Goal: Transaction & Acquisition: Purchase product/service

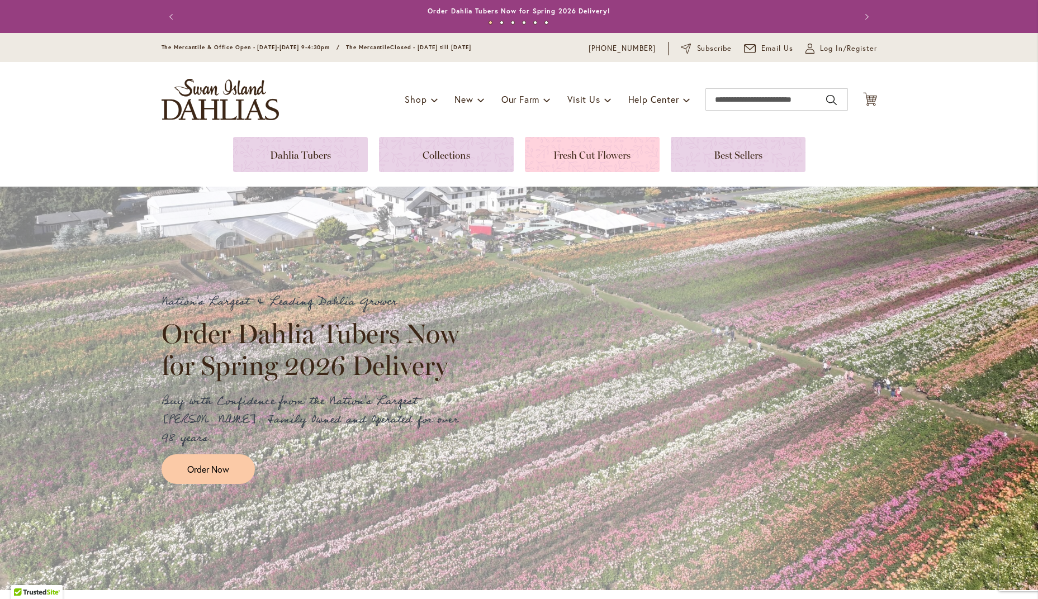
click at [584, 152] on link at bounding box center [592, 154] width 135 height 35
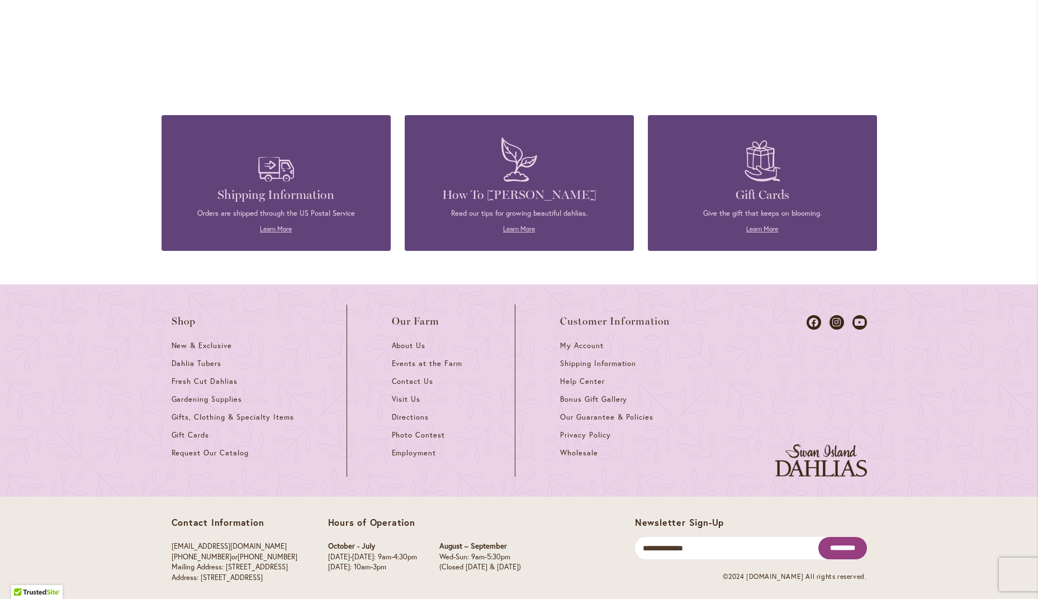
scroll to position [1210, 0]
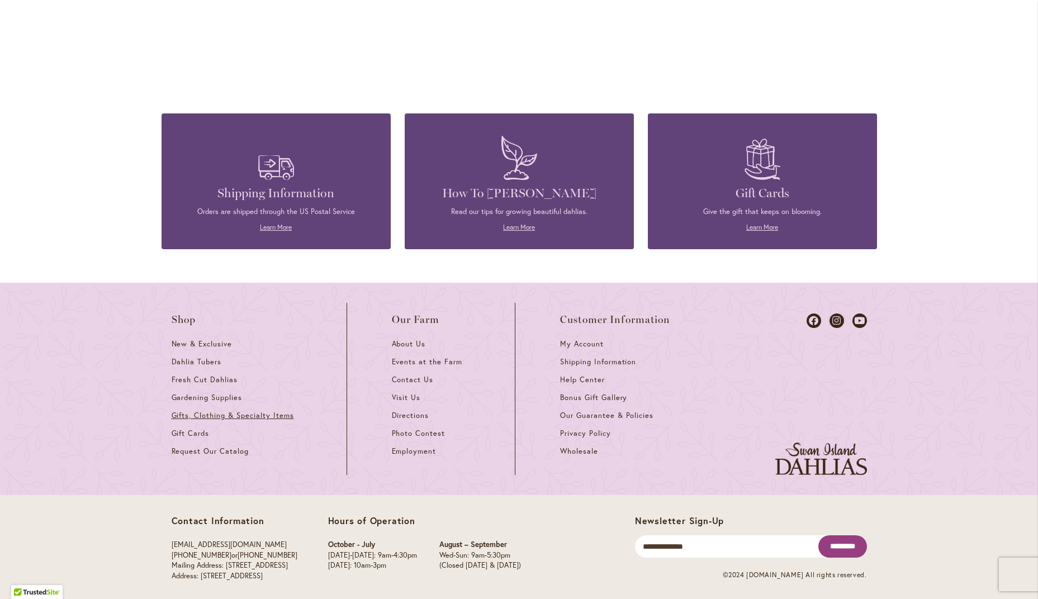
click at [205, 411] on span "Gifts, Clothing & Specialty Items" at bounding box center [233, 416] width 122 height 10
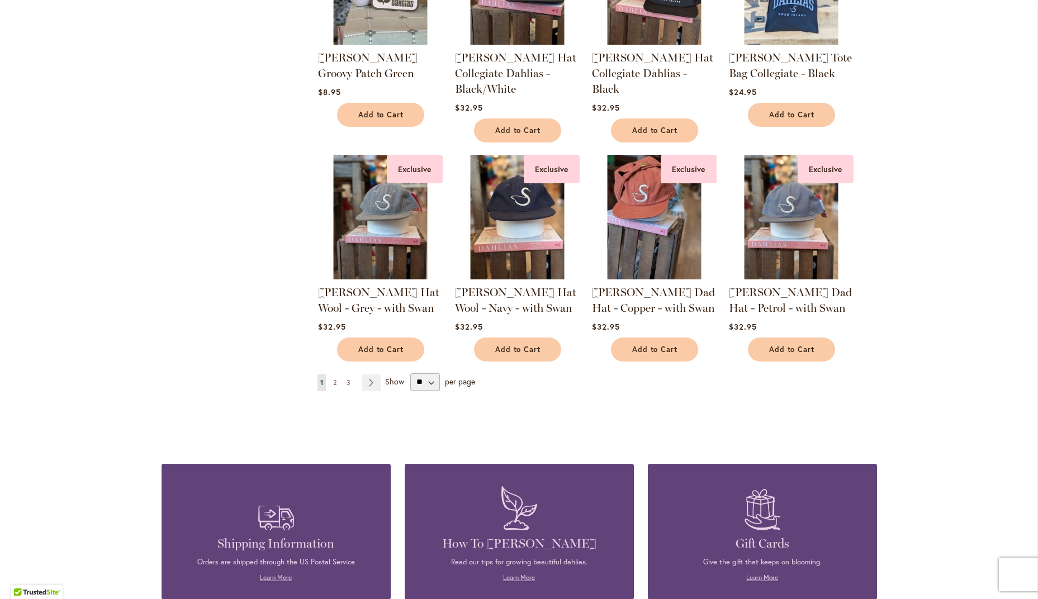
scroll to position [822, 0]
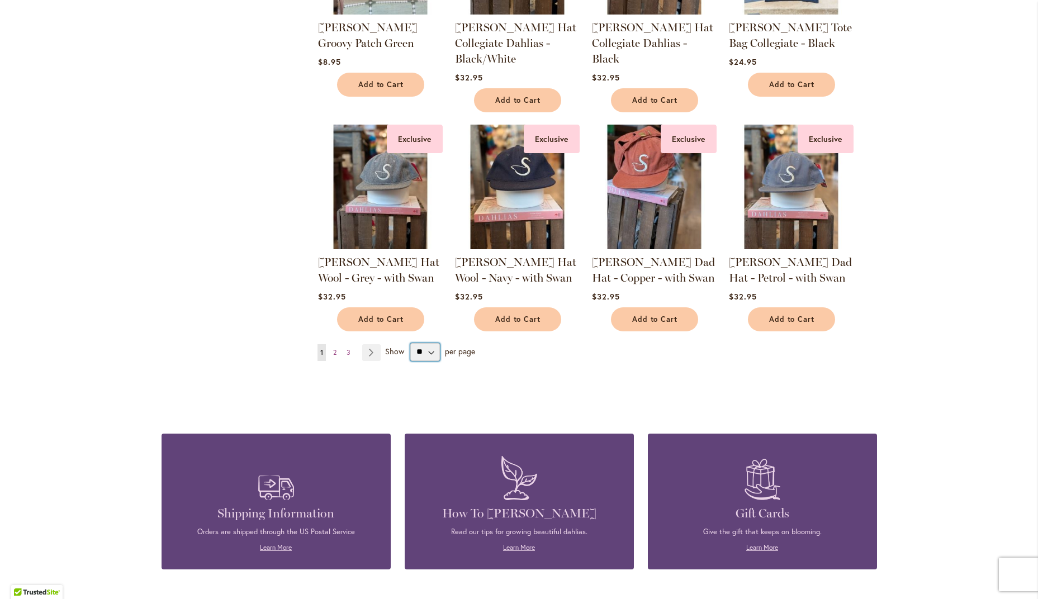
click at [432, 350] on select "** ** ** **" at bounding box center [425, 352] width 30 height 18
select select "**"
click at [410, 343] on select "** ** ** **" at bounding box center [425, 352] width 30 height 18
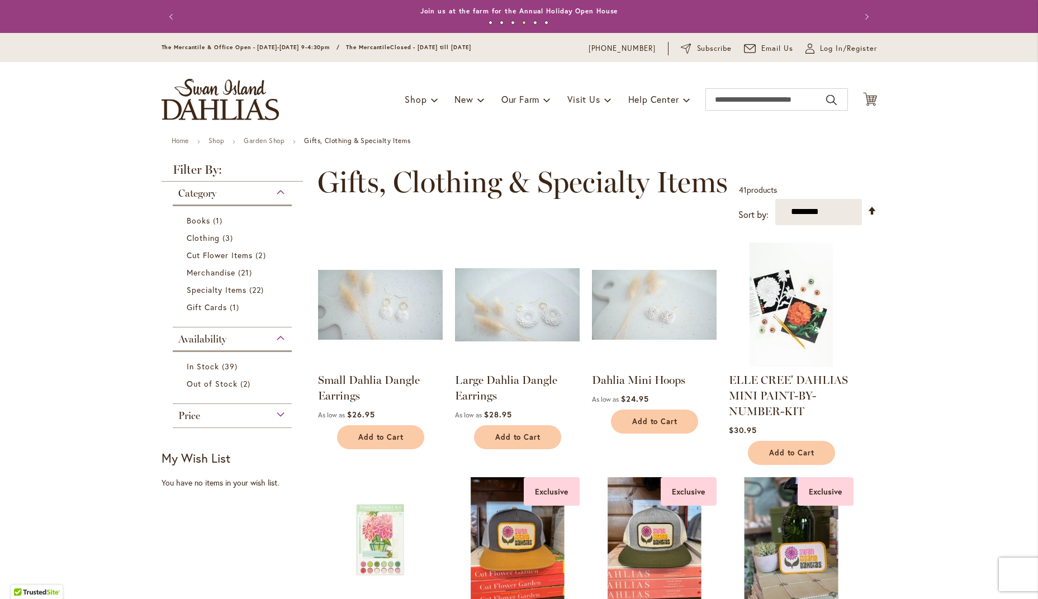
click at [533, 314] on img at bounding box center [517, 304] width 131 height 131
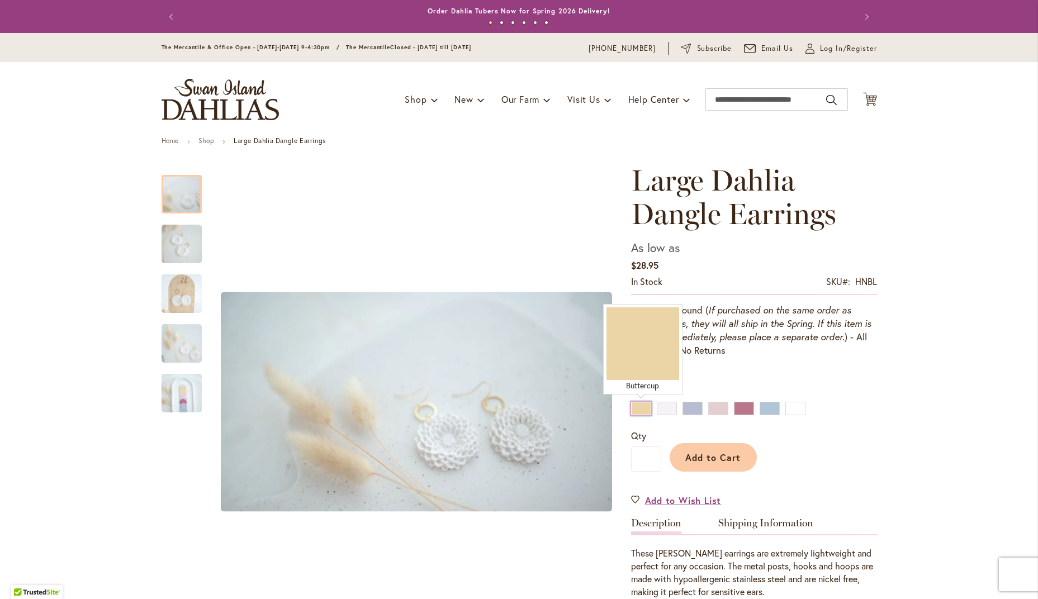
click at [637, 409] on div "Buttercup" at bounding box center [641, 408] width 20 height 13
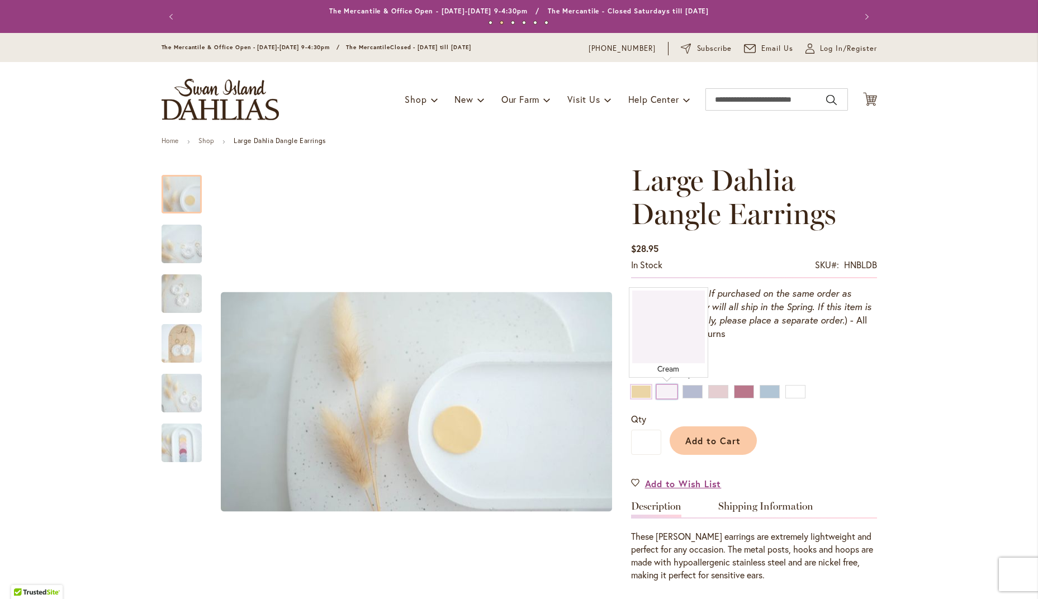
click at [666, 388] on div "Cream" at bounding box center [667, 391] width 20 height 13
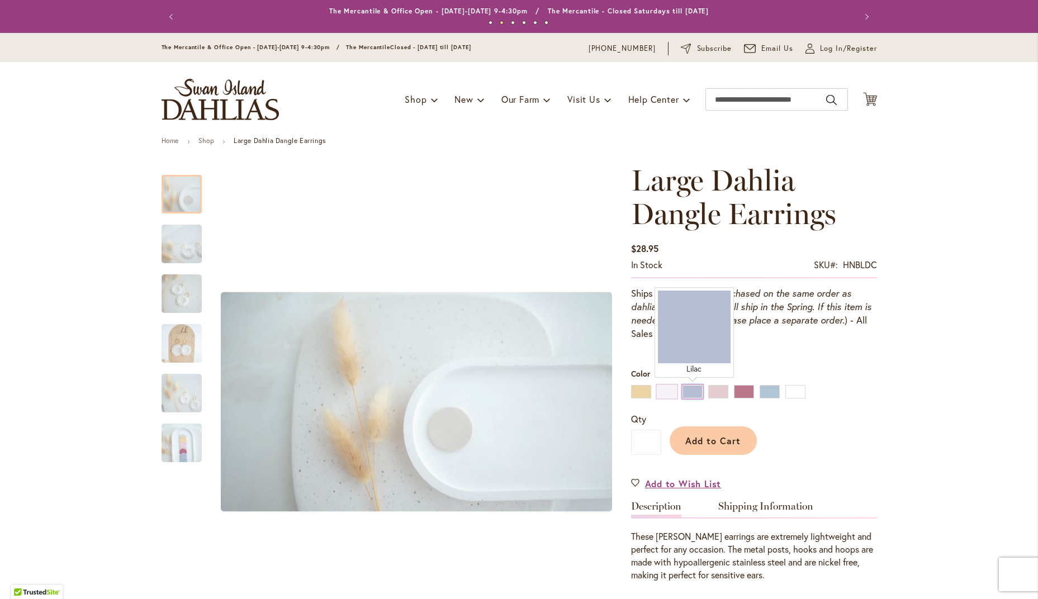
click at [692, 390] on div "Lilac" at bounding box center [692, 391] width 20 height 13
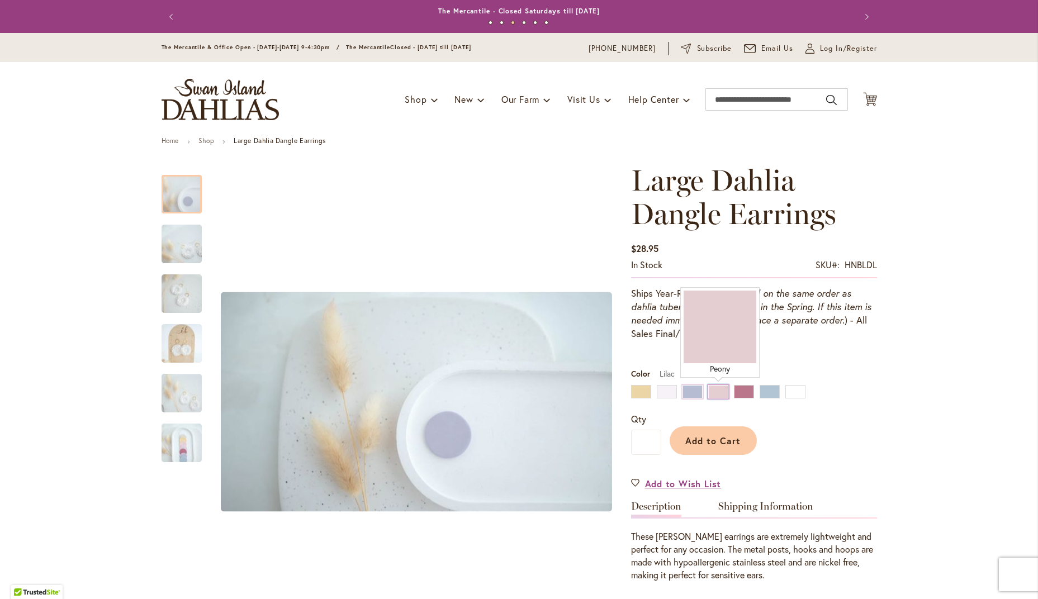
click at [718, 390] on div "Peony" at bounding box center [718, 391] width 20 height 13
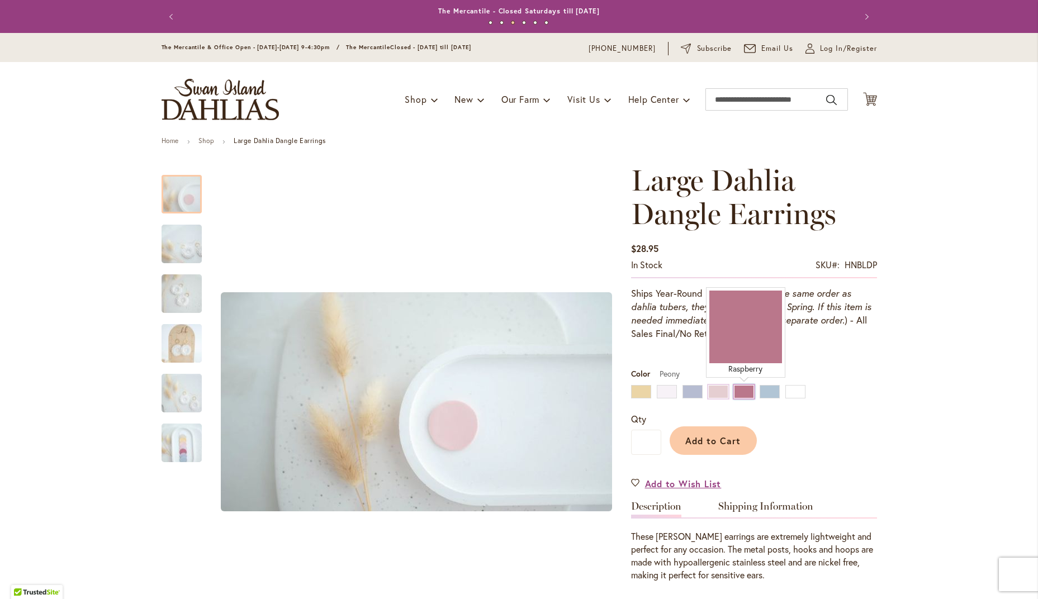
click at [747, 390] on div "Raspberry" at bounding box center [744, 391] width 20 height 13
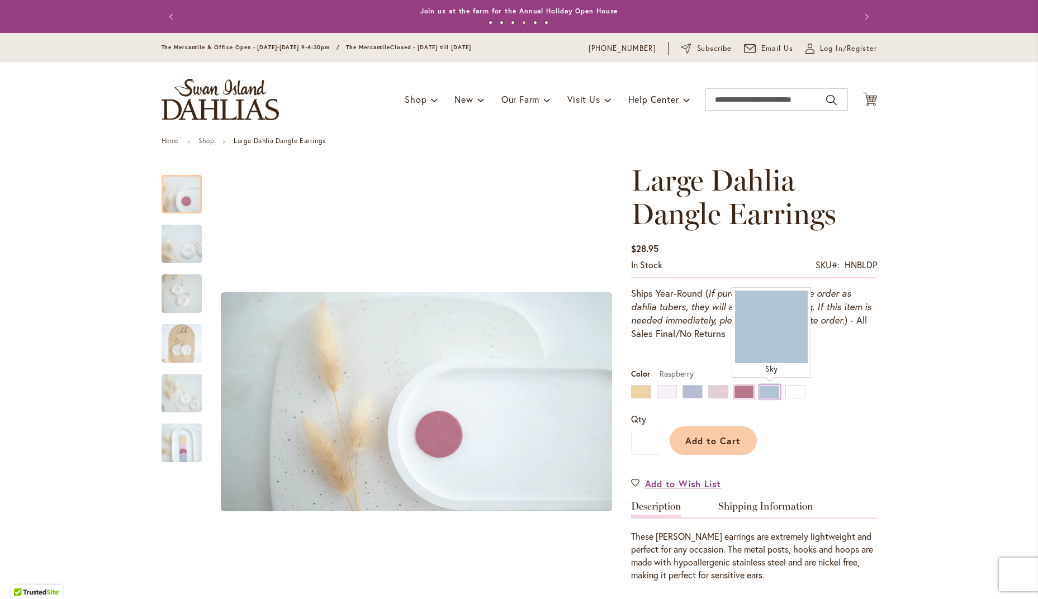
click at [768, 391] on div "Sky" at bounding box center [770, 391] width 20 height 13
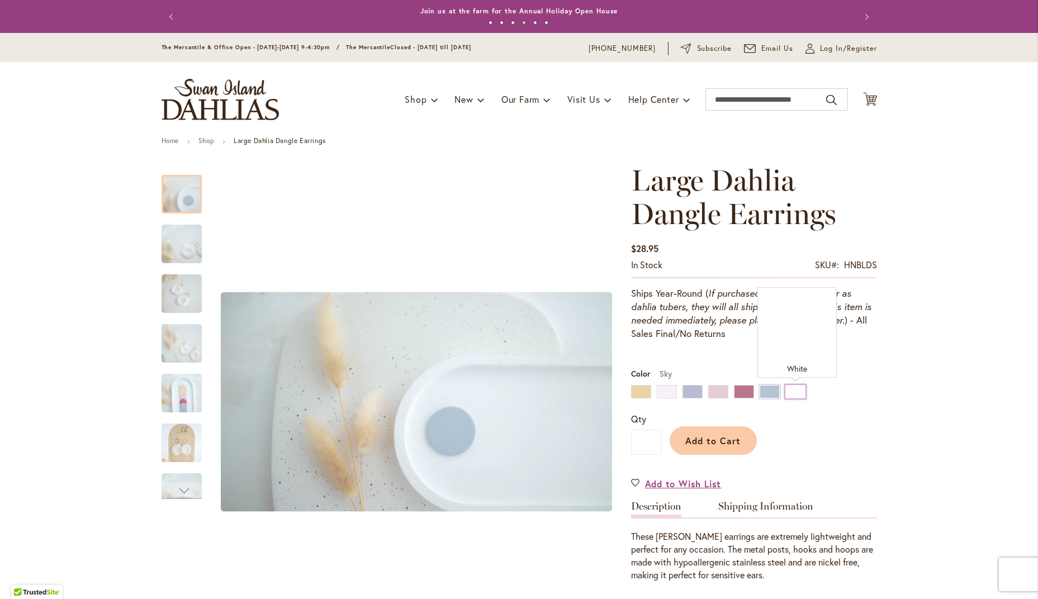
click at [790, 391] on div "White" at bounding box center [795, 391] width 20 height 13
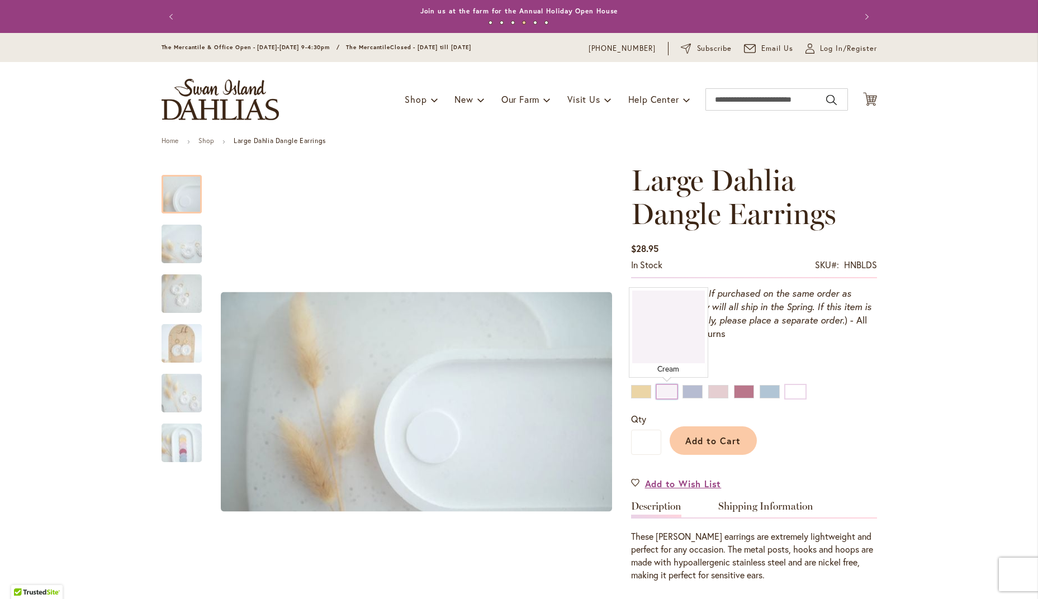
click at [666, 391] on div "Cream" at bounding box center [667, 391] width 20 height 13
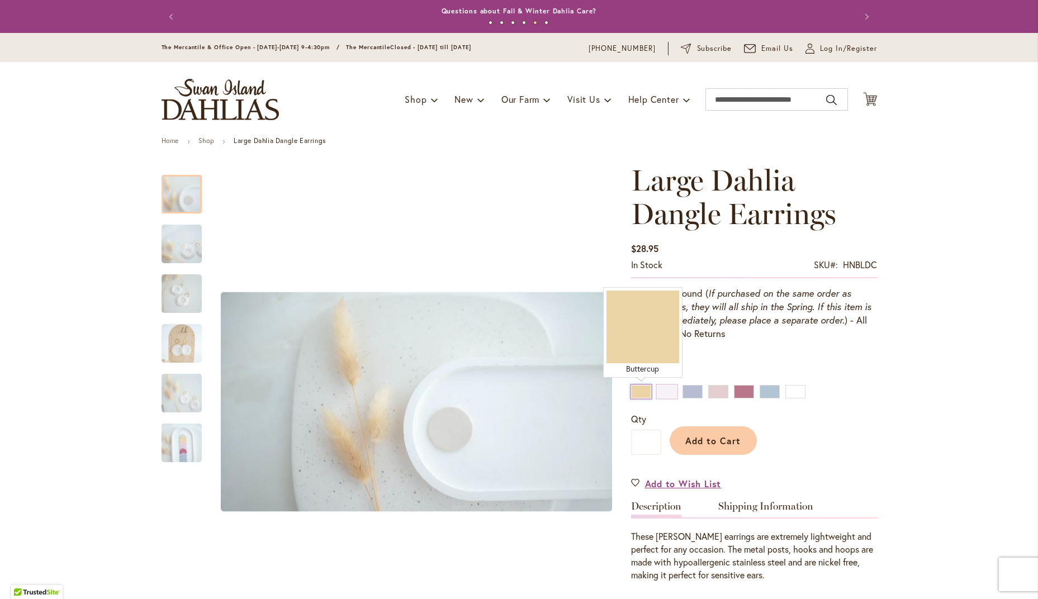
click at [643, 391] on div "Buttercup" at bounding box center [641, 391] width 20 height 13
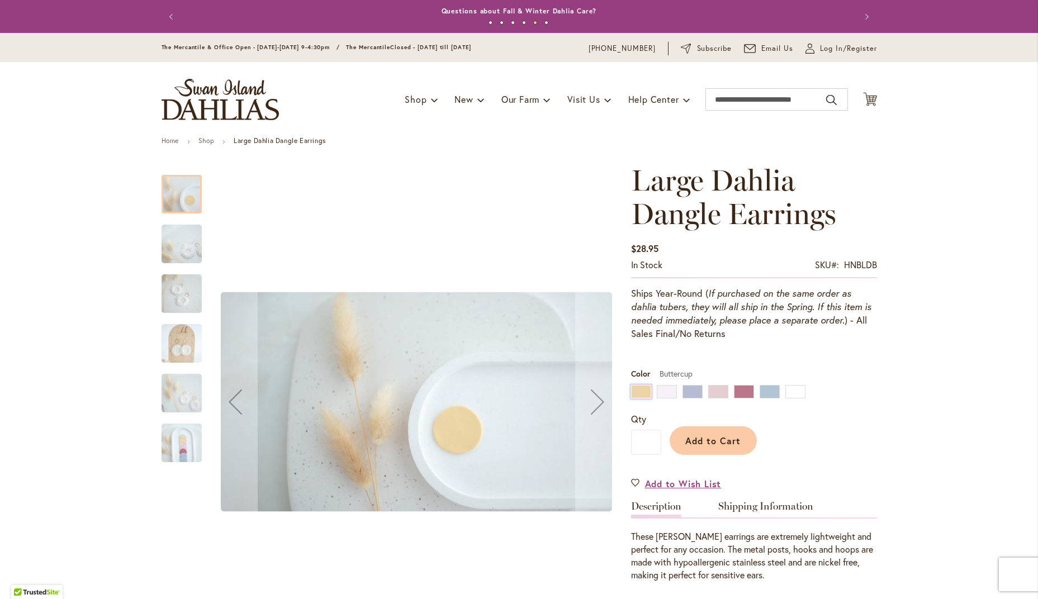
click at [186, 246] on img "Large Dahlia Dangle Earrings" at bounding box center [181, 243] width 80 height 45
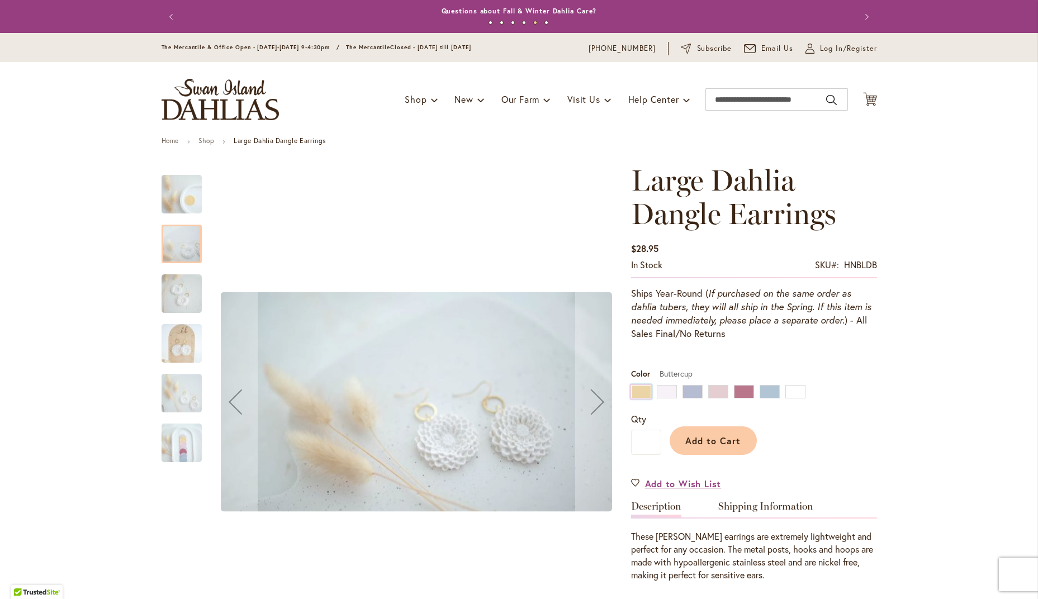
click at [181, 300] on img "Large Dahlia Dangle Earrings" at bounding box center [181, 293] width 80 height 45
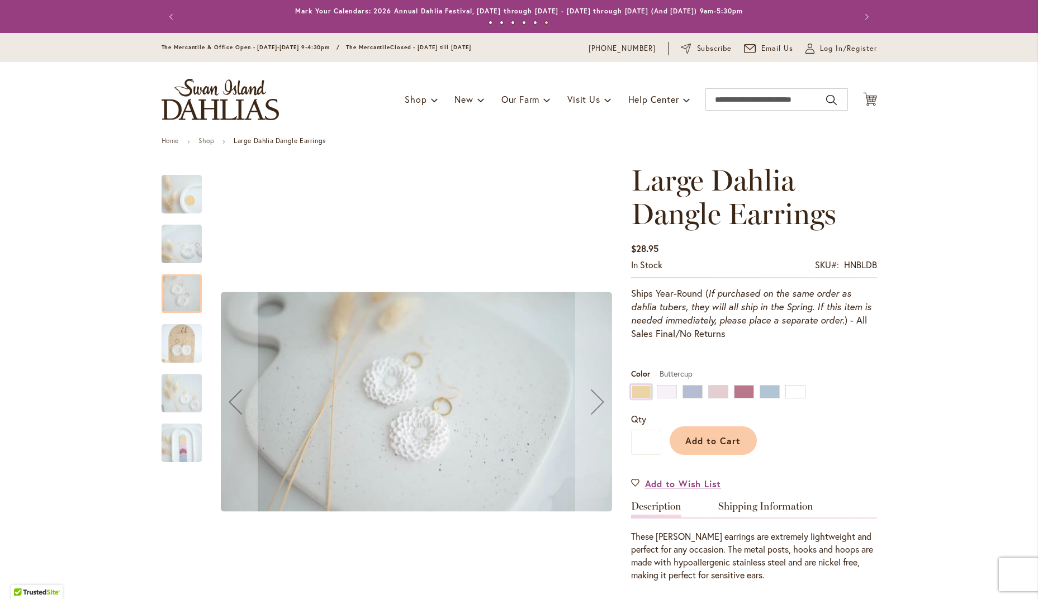
click at [183, 328] on img "Large Dahlia Dangle Earrings" at bounding box center [181, 343] width 80 height 45
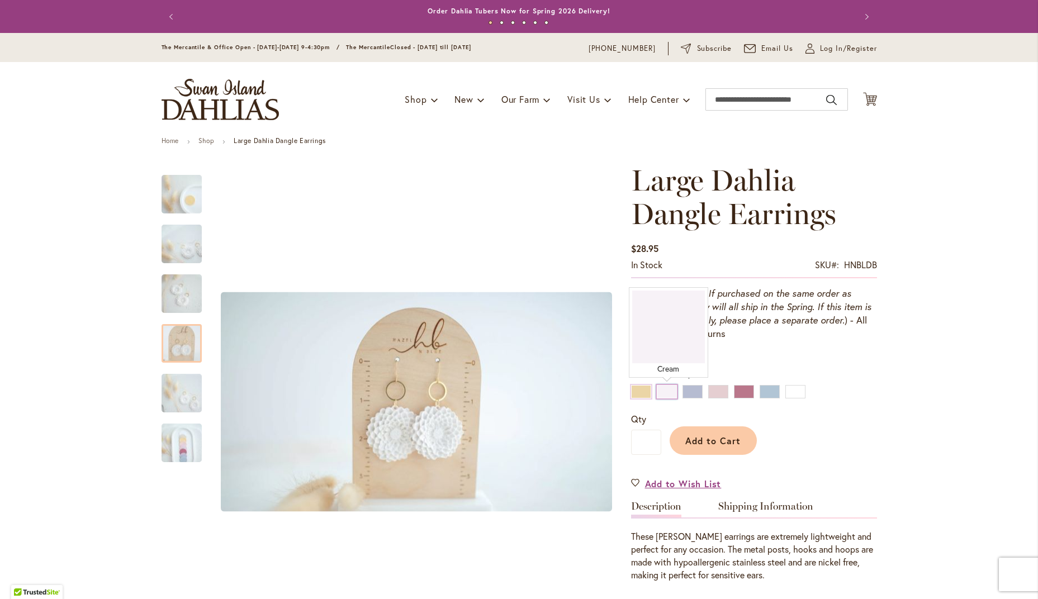
click at [662, 393] on div "Cream" at bounding box center [667, 391] width 20 height 13
type input "****"
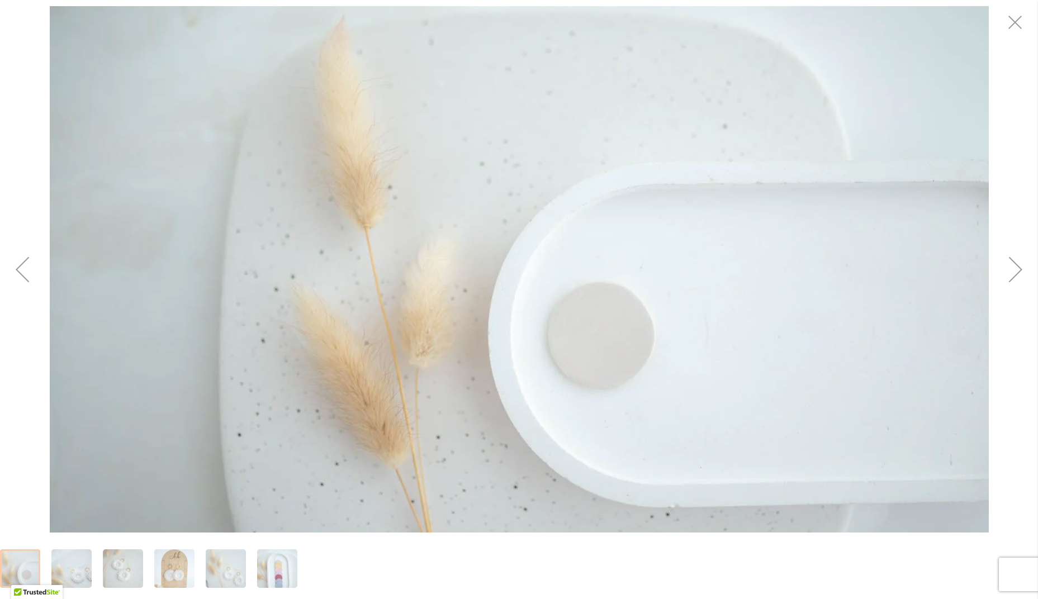
click at [1014, 269] on div "Next" at bounding box center [1015, 269] width 45 height 45
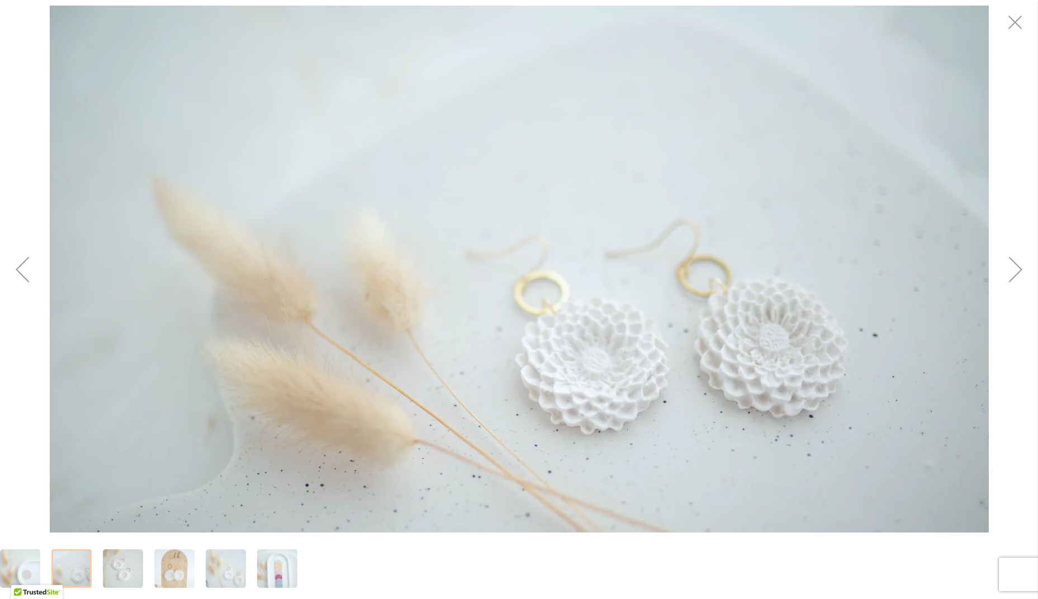
click at [1014, 270] on div "Next" at bounding box center [1015, 269] width 45 height 45
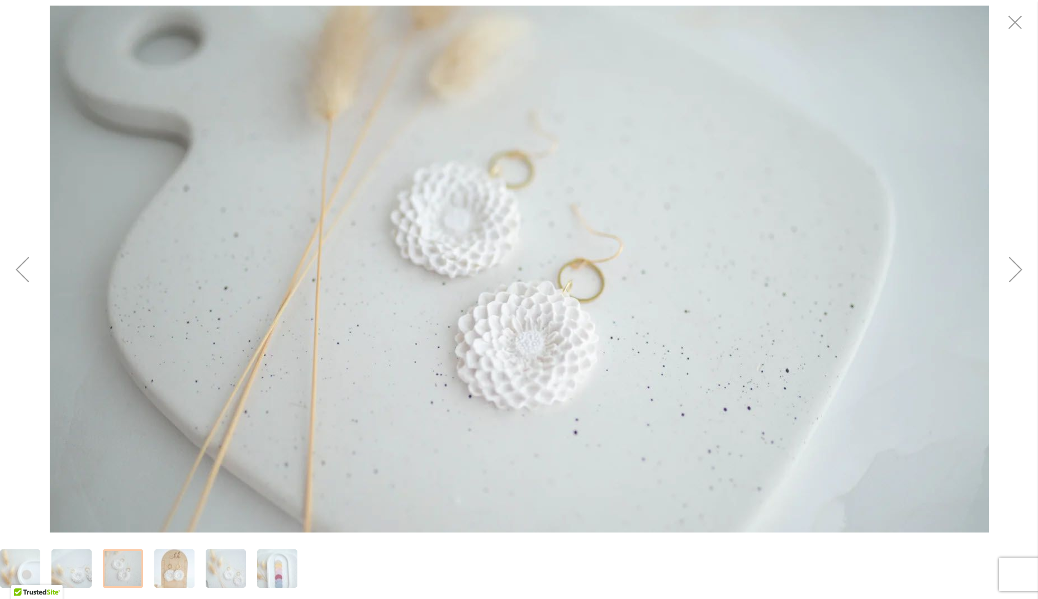
click at [1014, 270] on div "Next" at bounding box center [1015, 269] width 45 height 45
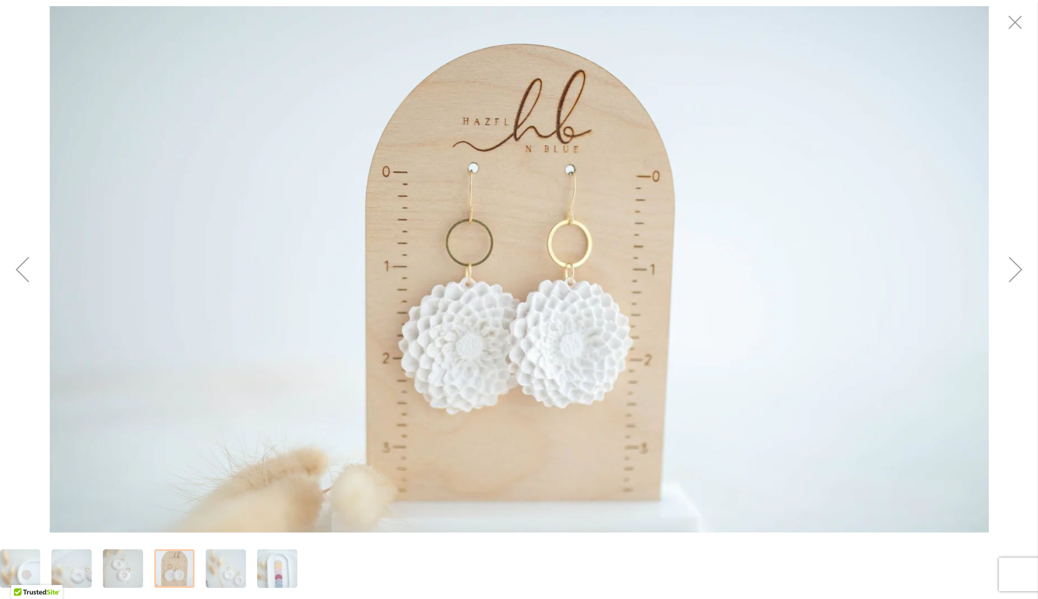
click at [1014, 270] on div "Next" at bounding box center [1015, 269] width 45 height 45
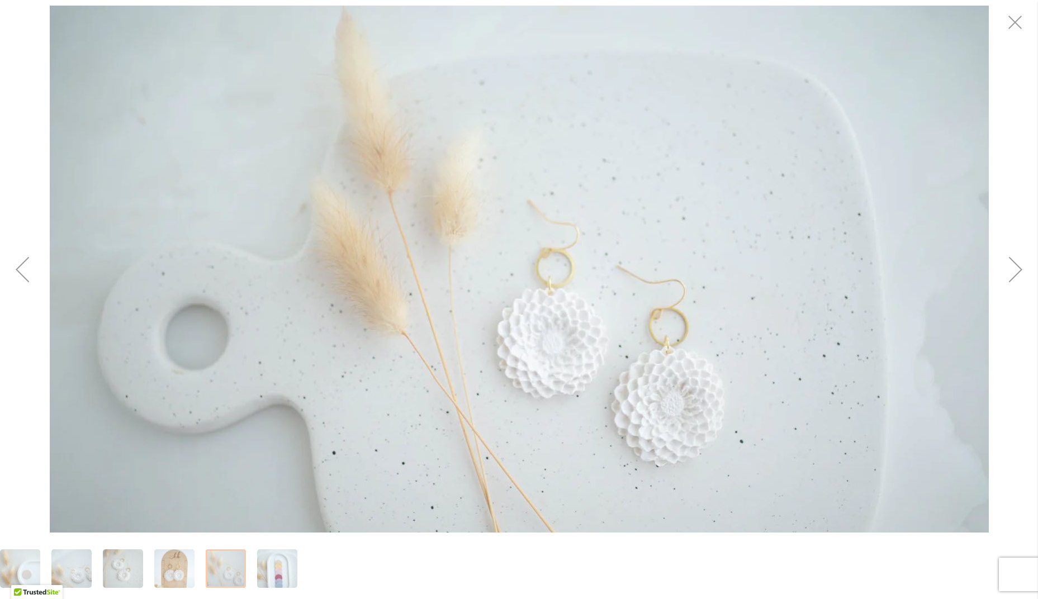
click at [1014, 270] on div "Next" at bounding box center [1015, 269] width 45 height 45
